Goal: Task Accomplishment & Management: Manage account settings

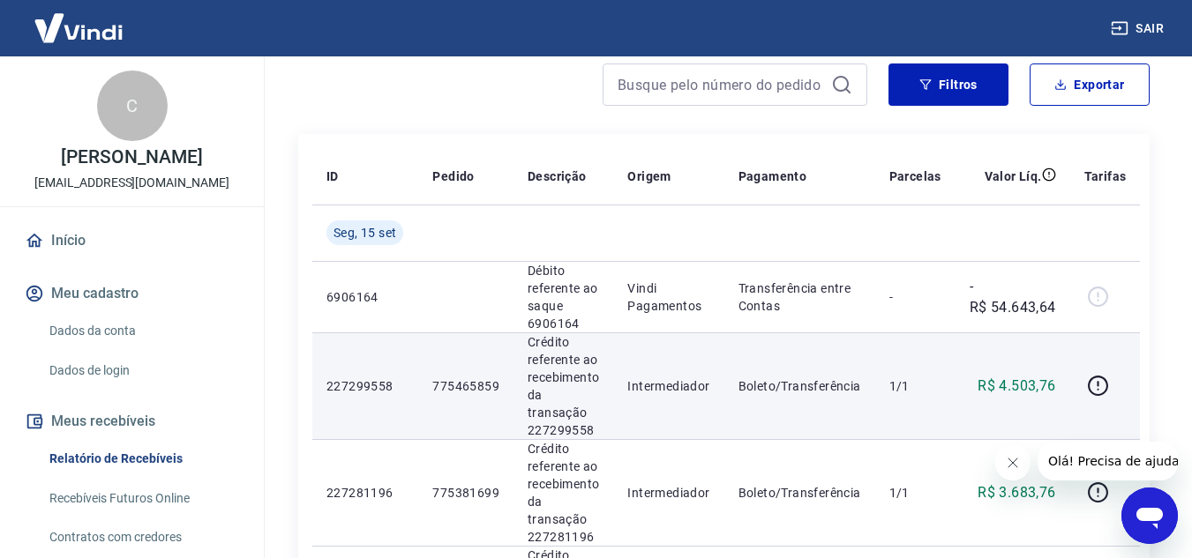
scroll to position [176, 0]
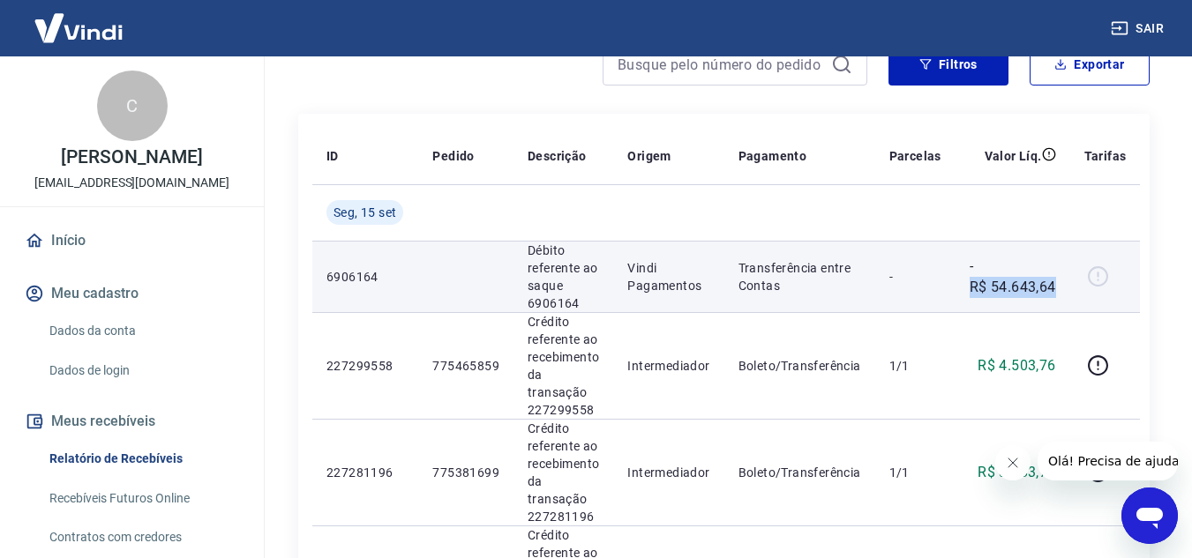
drag, startPoint x: 1050, startPoint y: 294, endPoint x: 966, endPoint y: 293, distance: 84.7
click at [966, 293] on td "-R$ 54.643,64" at bounding box center [1012, 276] width 115 height 71
drag, startPoint x: 966, startPoint y: 293, endPoint x: 1047, endPoint y: 295, distance: 81.2
click at [1047, 295] on td "-R$ 54.643,64" at bounding box center [1012, 276] width 115 height 71
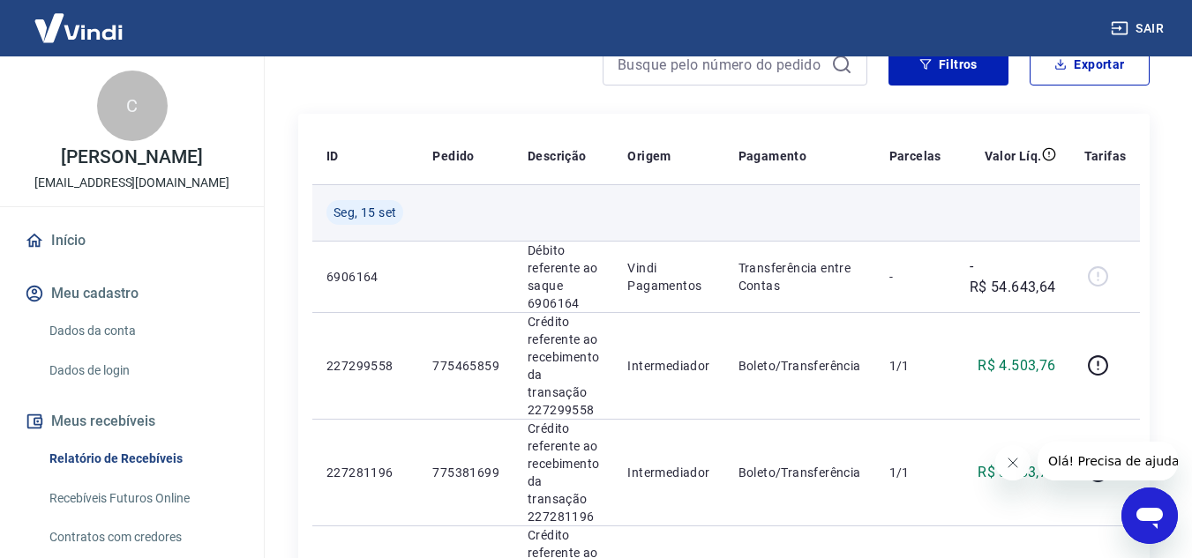
click at [819, 212] on td at bounding box center [799, 212] width 151 height 56
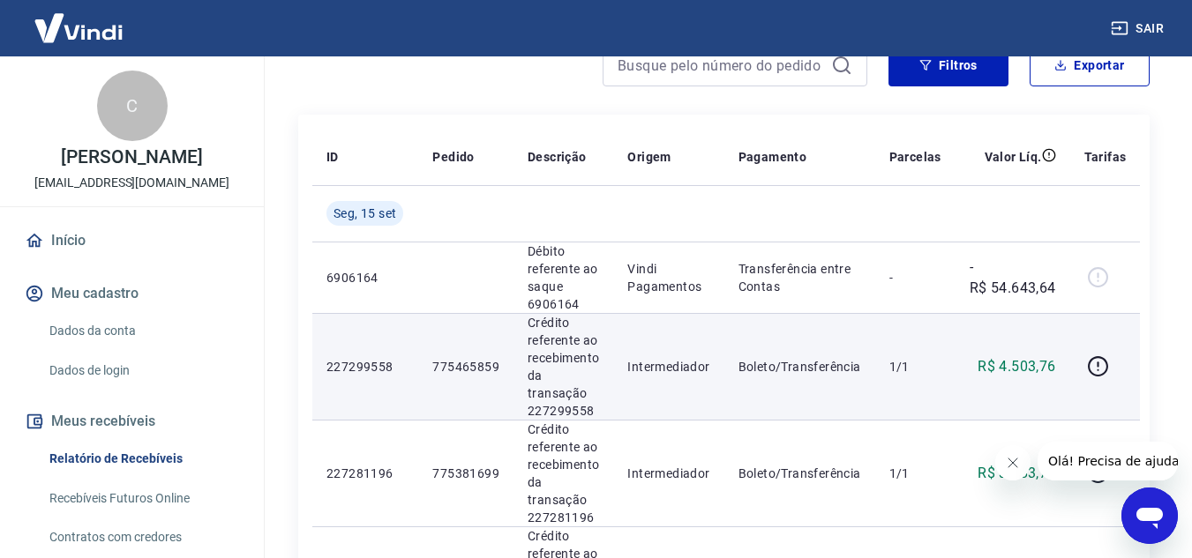
scroll to position [0, 0]
